Goal: Task Accomplishment & Management: Complete application form

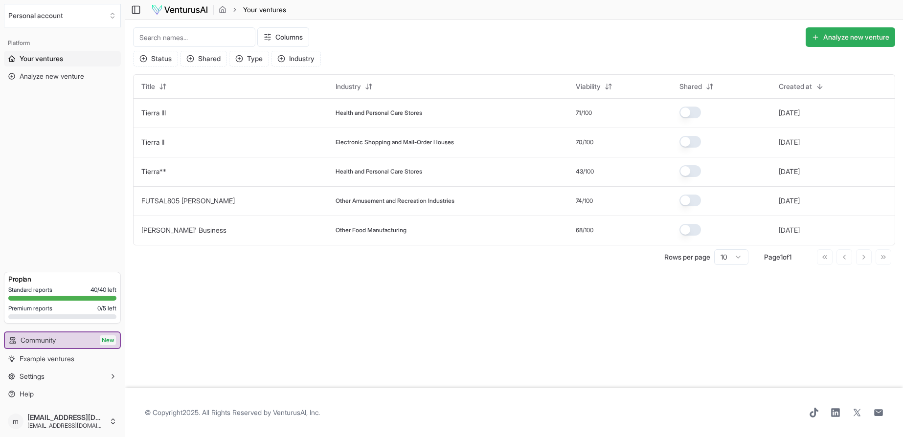
click at [857, 37] on button "Analyze new venture" at bounding box center [851, 37] width 90 height 20
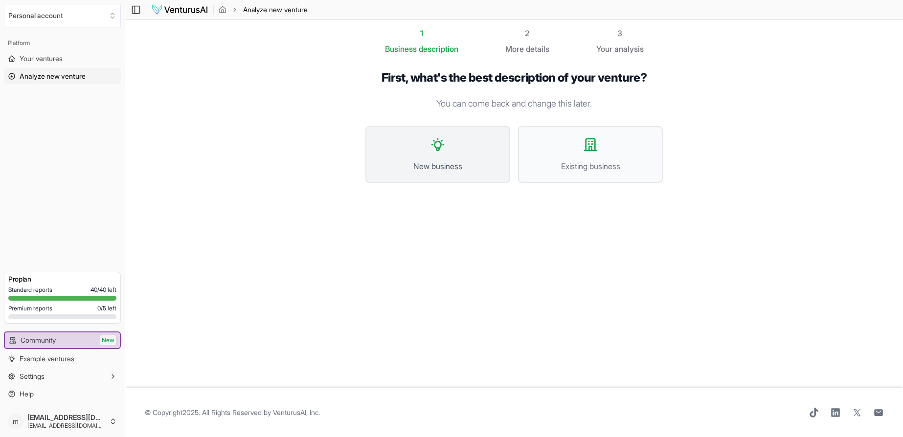
click at [448, 154] on button "New business" at bounding box center [438, 154] width 145 height 57
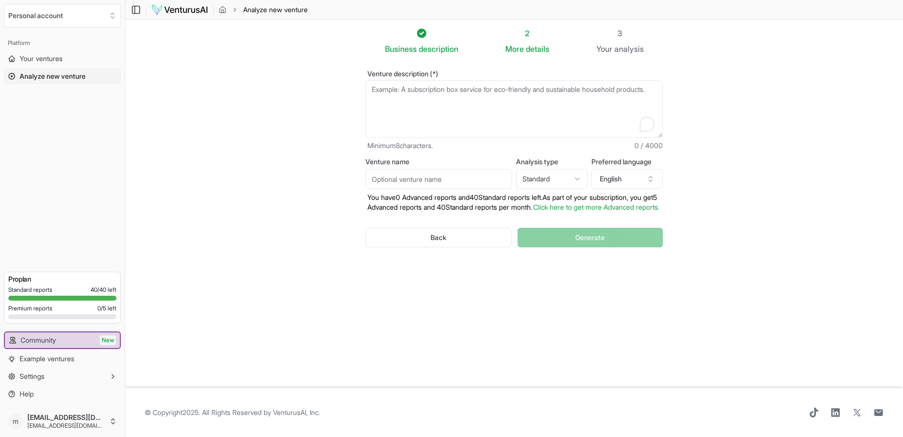
click at [407, 99] on textarea "Venture description (*)" at bounding box center [514, 109] width 297 height 58
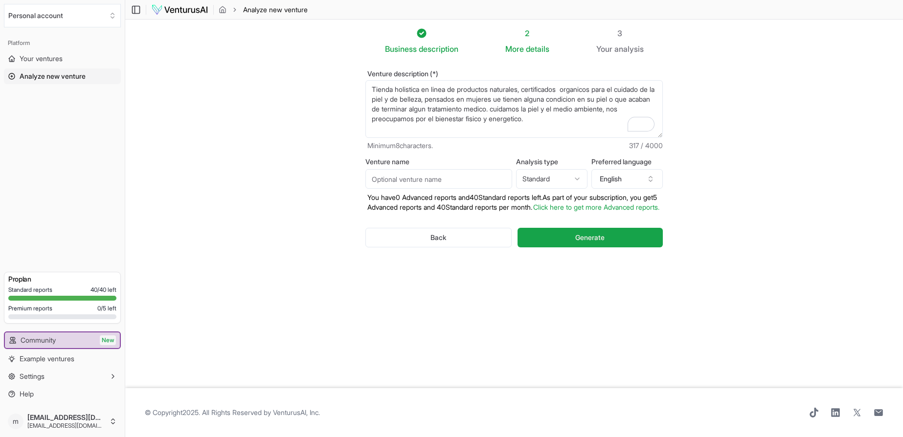
type textarea "Tienda holistica en linea de productos naturales, certificados organicos para e…"
click at [477, 178] on input "Venture name" at bounding box center [439, 179] width 147 height 20
click at [390, 182] on input "TierraIV" at bounding box center [439, 179] width 147 height 20
type input "Tierra IV"
click at [575, 177] on html "Personal account Platform Your ventures Analyze new venture Get started for fre…" at bounding box center [451, 218] width 903 height 437
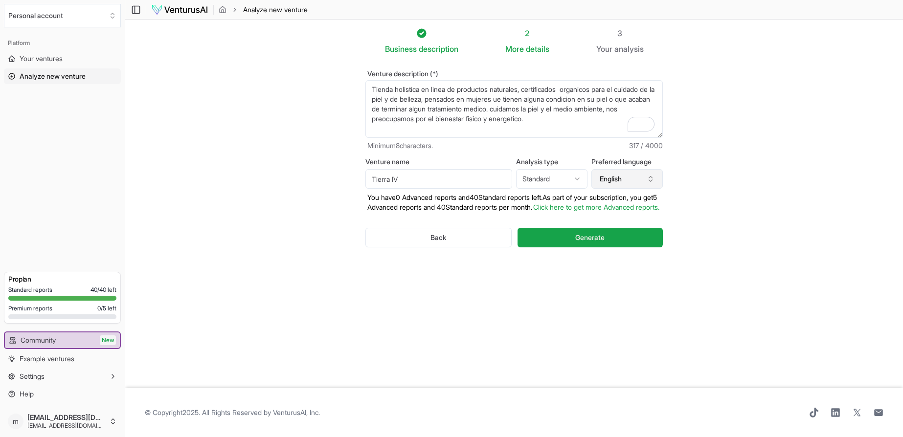
click at [652, 180] on icon "button" at bounding box center [651, 179] width 8 height 8
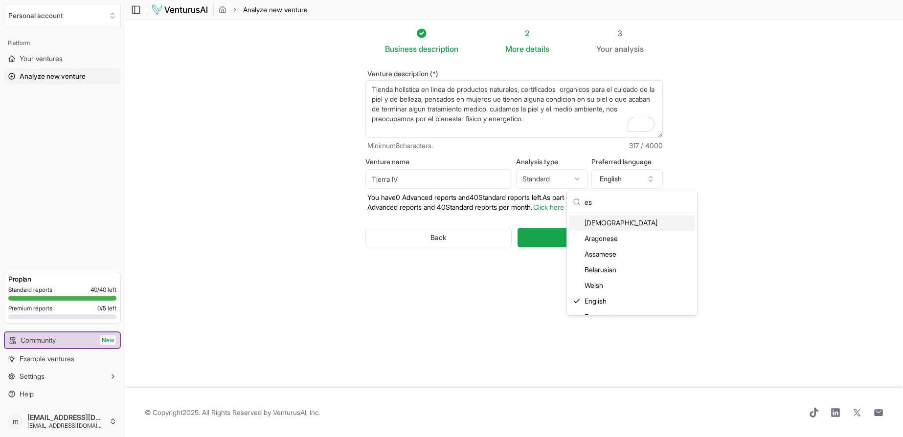
type input "e"
type input "sp"
click at [595, 241] on div "Spanish" at bounding box center [632, 239] width 126 height 16
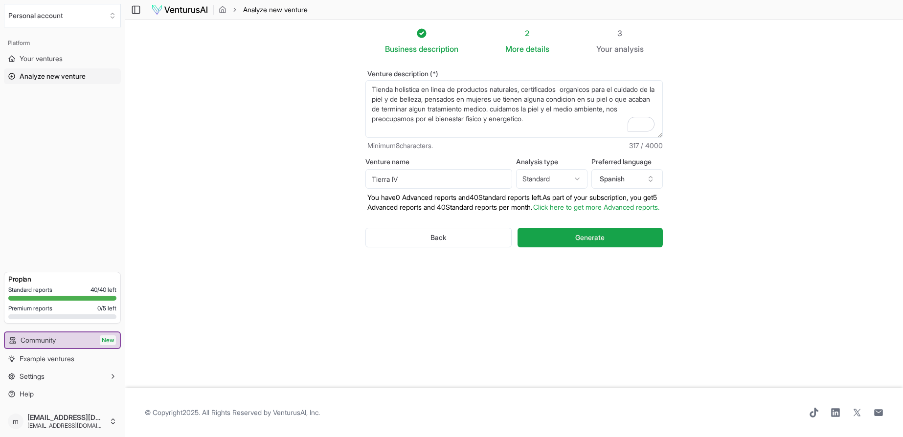
click at [545, 99] on textarea "Tienda holistica en linea de productos naturales, certificados organicos para e…" at bounding box center [514, 109] width 297 height 58
click at [593, 120] on textarea "Tienda holistica en linea de productos naturales, certificados organicos para e…" at bounding box center [514, 109] width 297 height 58
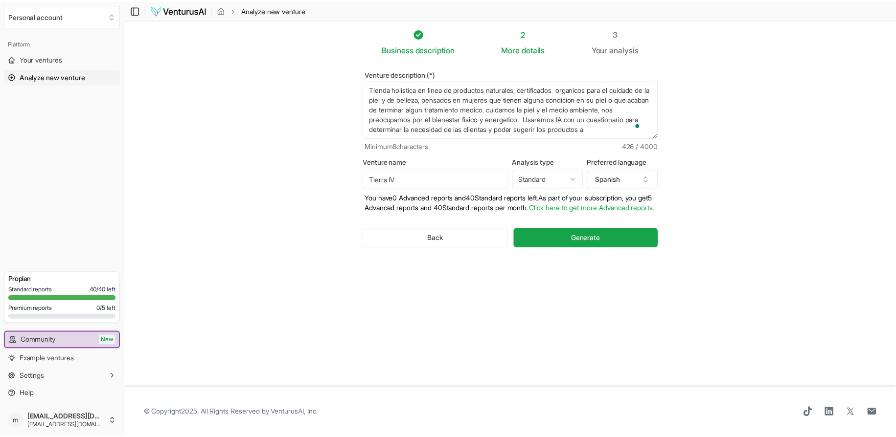
scroll to position [5, 0]
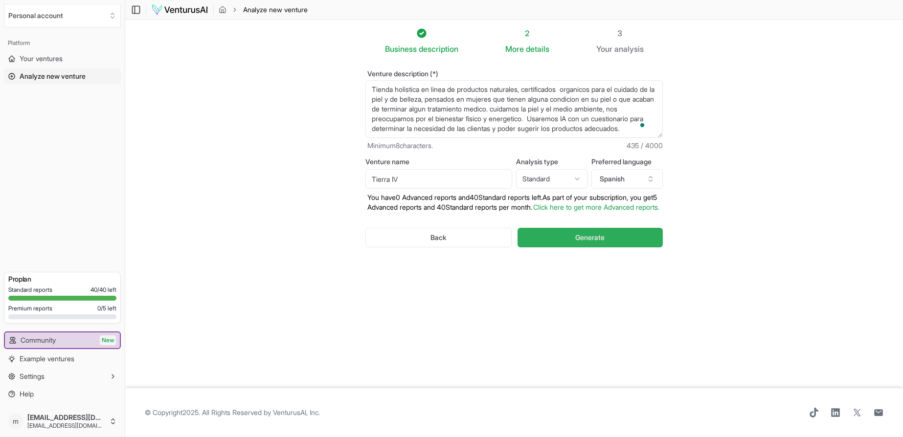
type textarea "Tienda holistica en linea de productos naturales, certificados organicos para e…"
click at [619, 247] on button "Generate" at bounding box center [590, 238] width 145 height 20
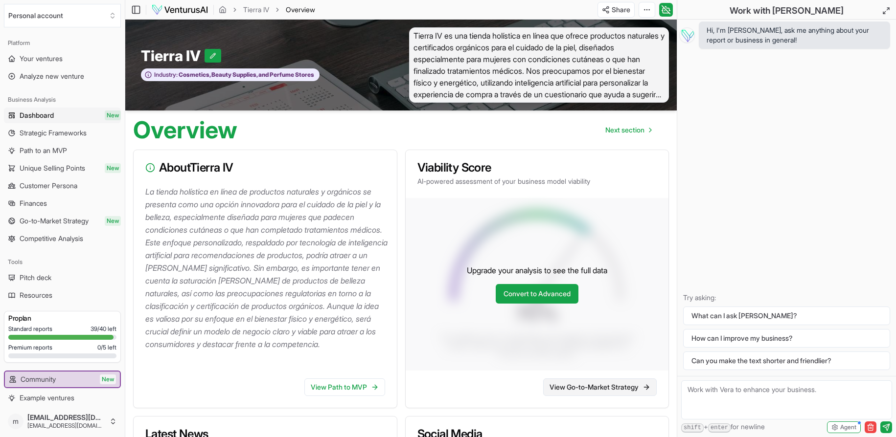
click at [598, 394] on link "View Go-to-Market Strategy" at bounding box center [600, 388] width 114 height 18
click at [555, 295] on link "Convert to Advanced" at bounding box center [537, 294] width 83 height 20
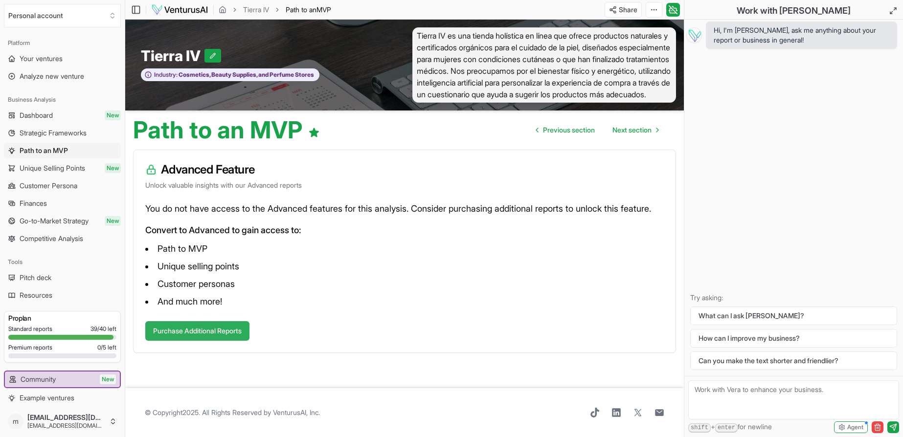
click at [232, 341] on button "Purchase Additional Reports" at bounding box center [197, 331] width 104 height 20
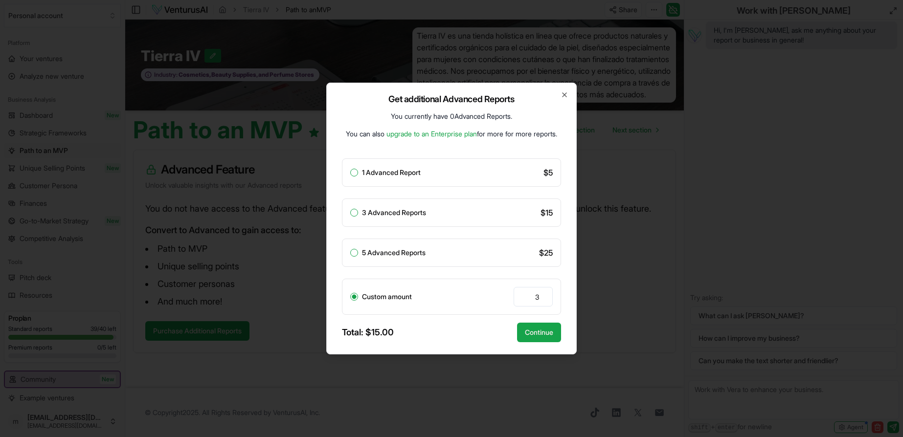
click at [355, 214] on button "3 Advanced Reports" at bounding box center [354, 213] width 8 height 8
radio input "true"
click at [542, 331] on button "Continue" at bounding box center [539, 333] width 44 height 20
click at [535, 333] on button "Continue" at bounding box center [539, 333] width 44 height 20
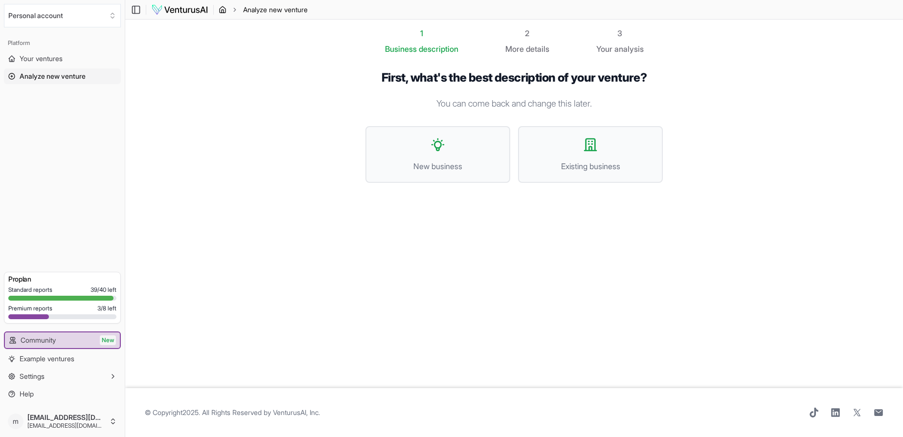
click at [223, 10] on icon "breadcrumb" at bounding box center [223, 10] width 8 height 8
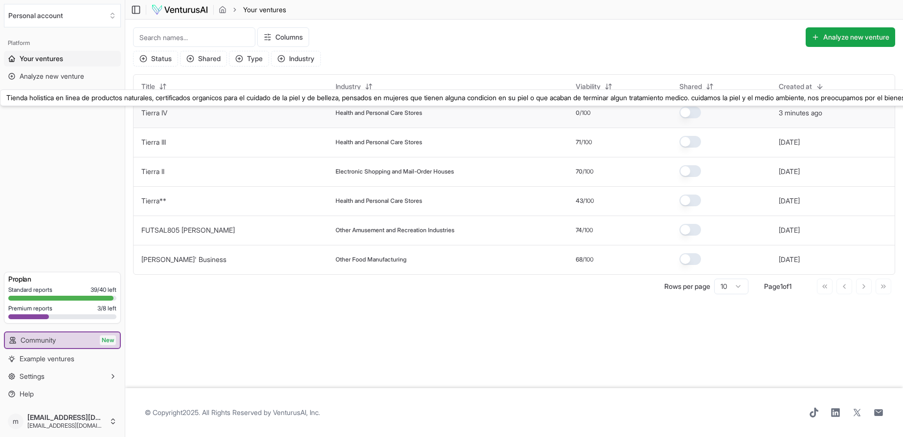
click at [160, 114] on link "Tierra IV" at bounding box center [154, 113] width 26 height 8
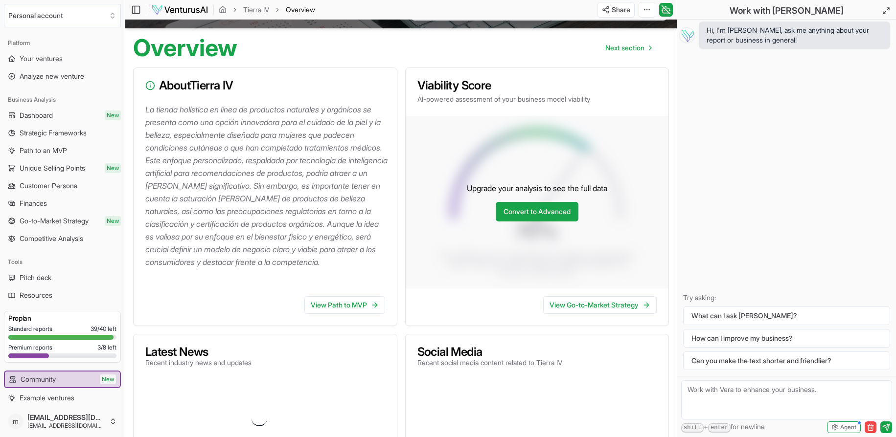
scroll to position [98, 0]
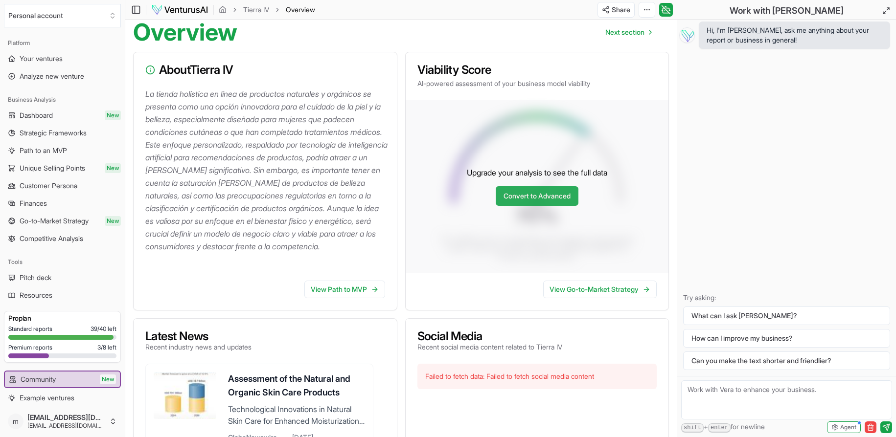
click at [549, 200] on link "Convert to Advanced" at bounding box center [537, 196] width 83 height 20
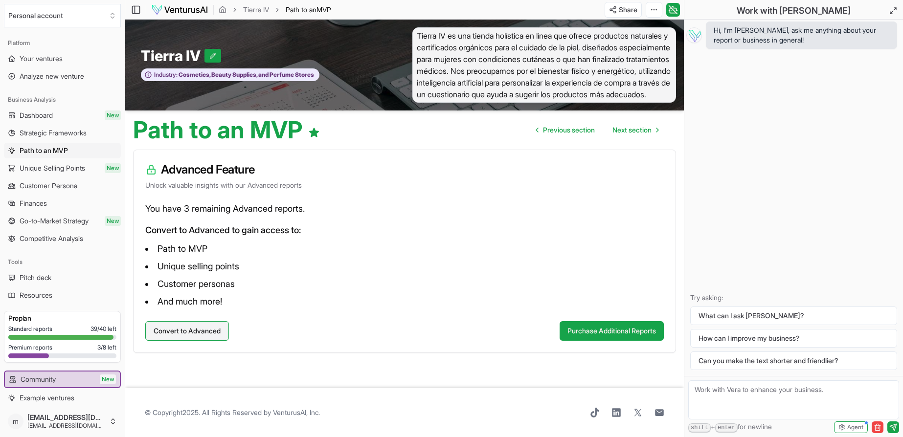
click at [183, 336] on button "Convert to Advanced" at bounding box center [187, 331] width 84 height 20
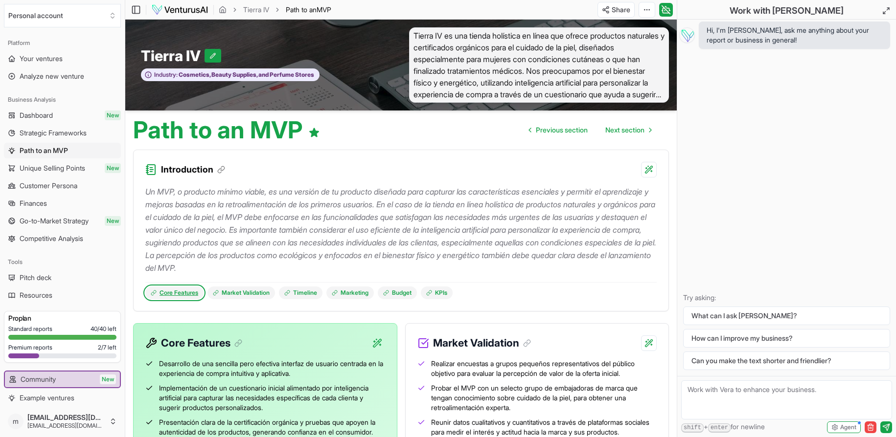
click at [184, 291] on link "Core Features" at bounding box center [174, 293] width 58 height 13
click at [68, 116] on link "Dashboard New" at bounding box center [62, 116] width 117 height 16
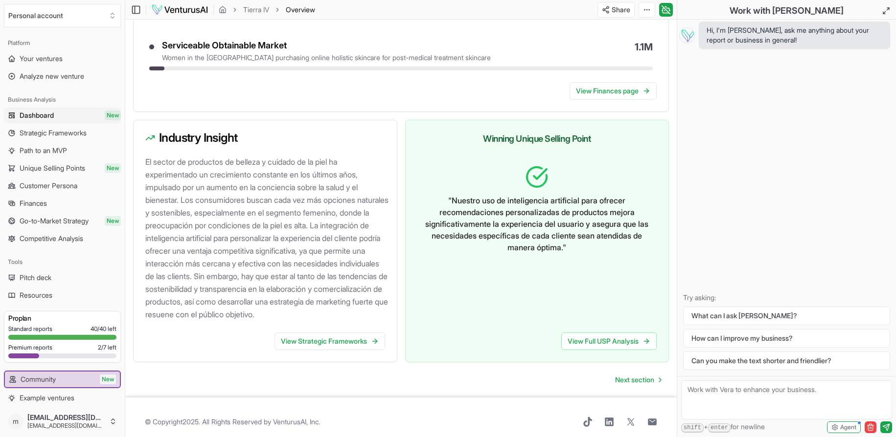
scroll to position [965, 0]
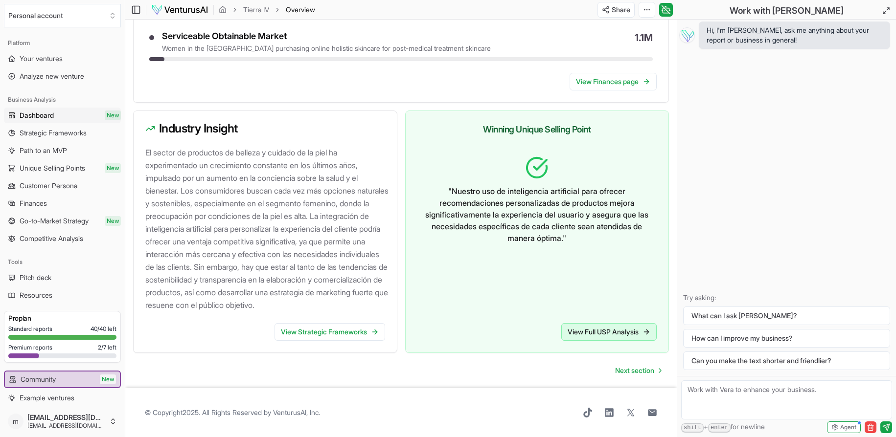
click at [593, 333] on link "View Full USP Analysis" at bounding box center [608, 332] width 95 height 18
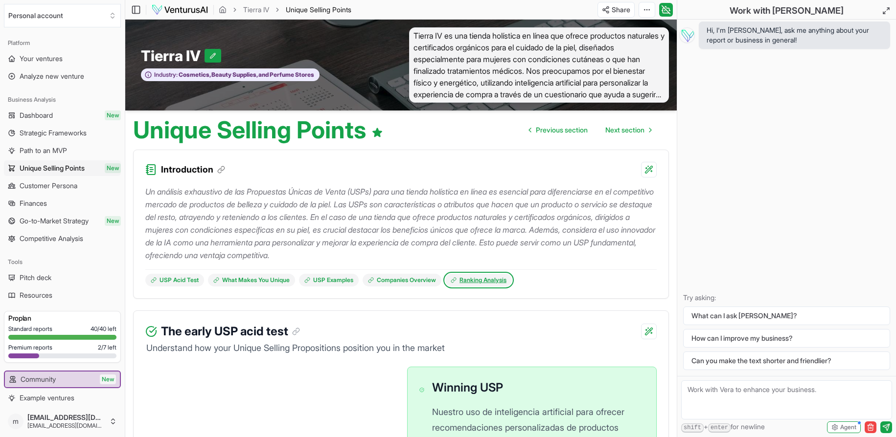
click at [478, 281] on link "Ranking Analysis" at bounding box center [478, 280] width 67 height 13
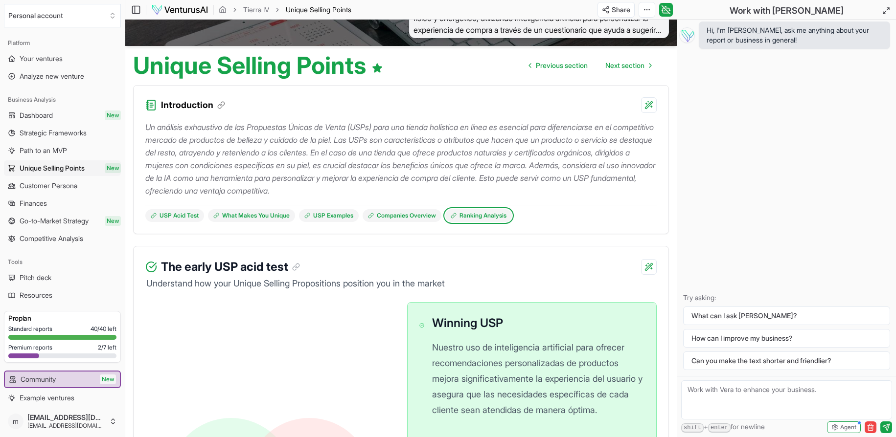
scroll to position [50, 0]
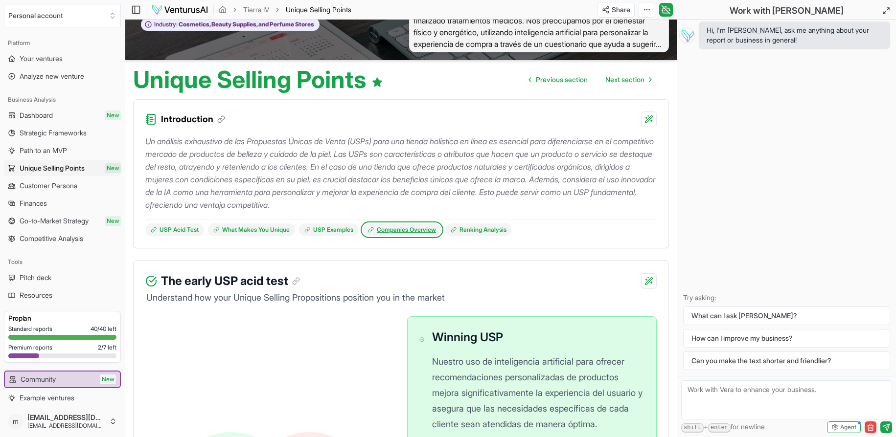
click at [418, 231] on link "Companies Overview" at bounding box center [402, 230] width 79 height 13
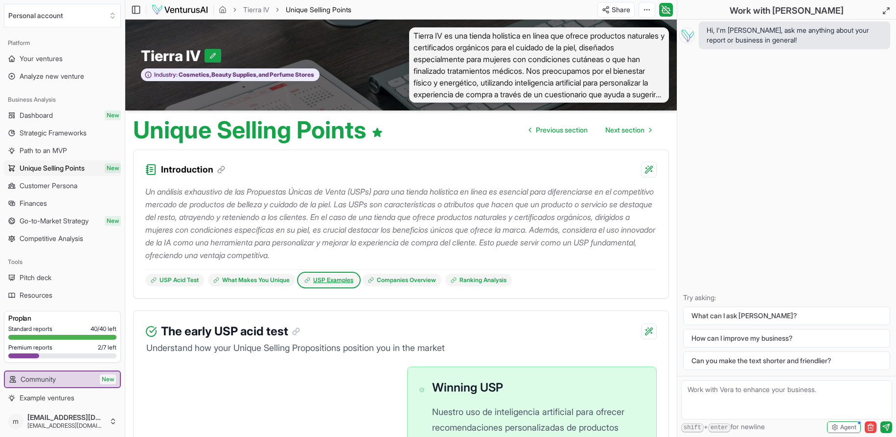
click at [345, 281] on link "USP Examples" at bounding box center [329, 280] width 60 height 13
click at [270, 281] on link "What Makes You Unique" at bounding box center [251, 280] width 87 height 13
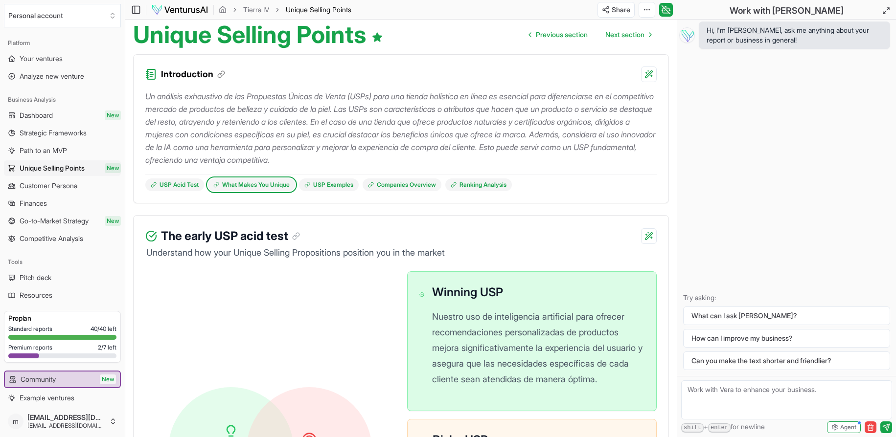
scroll to position [77, 0]
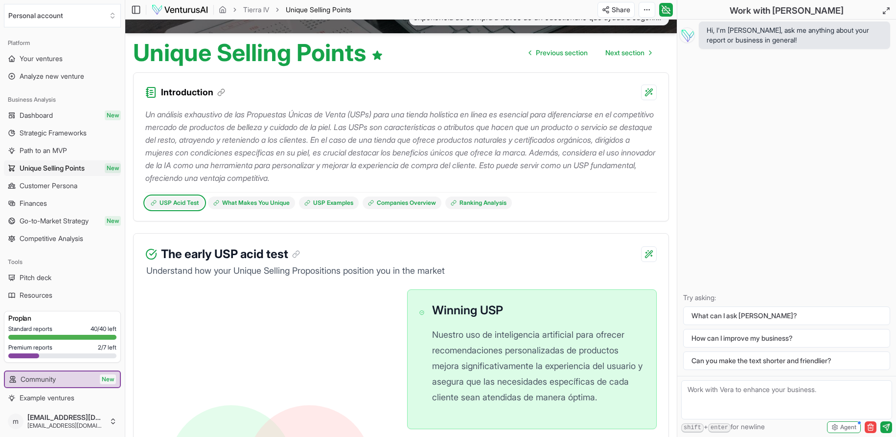
click at [181, 202] on link "USP Acid Test" at bounding box center [174, 203] width 59 height 13
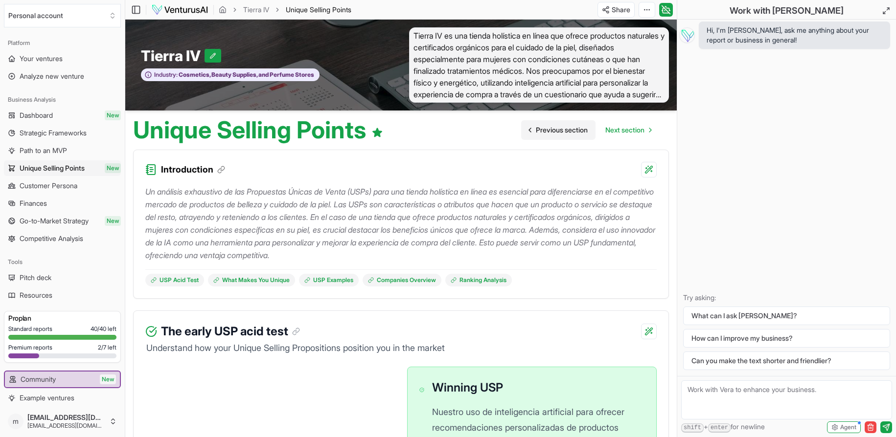
click at [578, 129] on span "Previous section" at bounding box center [562, 130] width 52 height 10
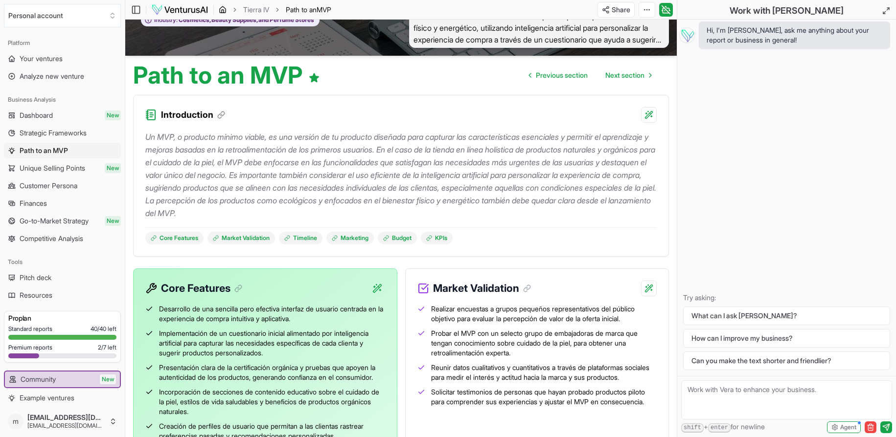
scroll to position [49, 0]
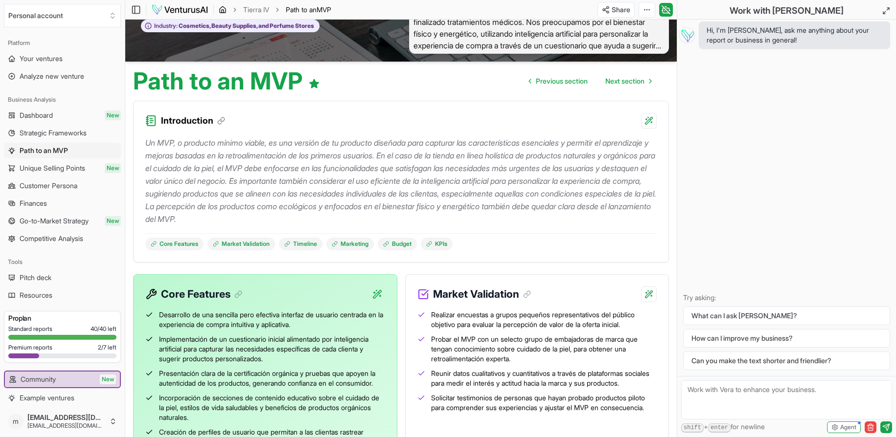
click at [223, 11] on icon "breadcrumb" at bounding box center [223, 10] width 8 height 8
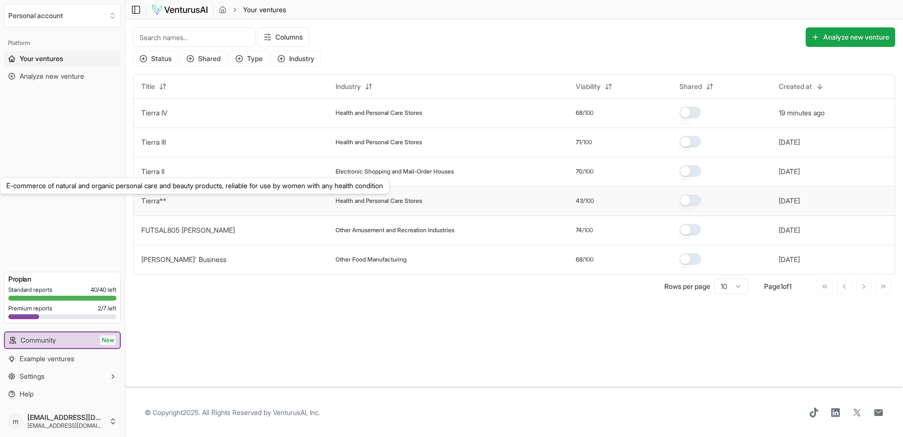
click at [158, 203] on link "Tierra**" at bounding box center [153, 201] width 25 height 8
